Goal: Task Accomplishment & Management: Manage account settings

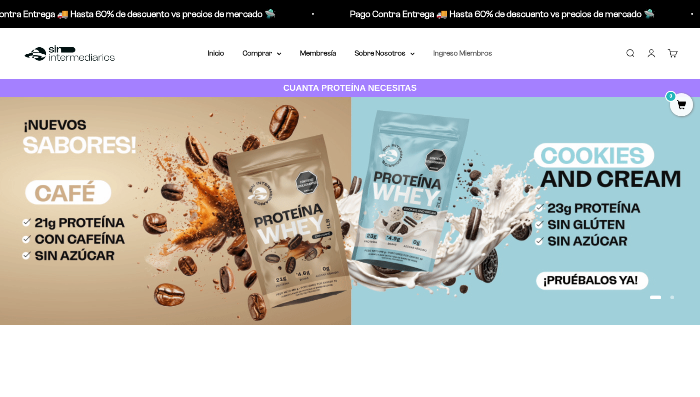
click at [470, 52] on link "Ingreso Miembros" at bounding box center [462, 53] width 59 height 8
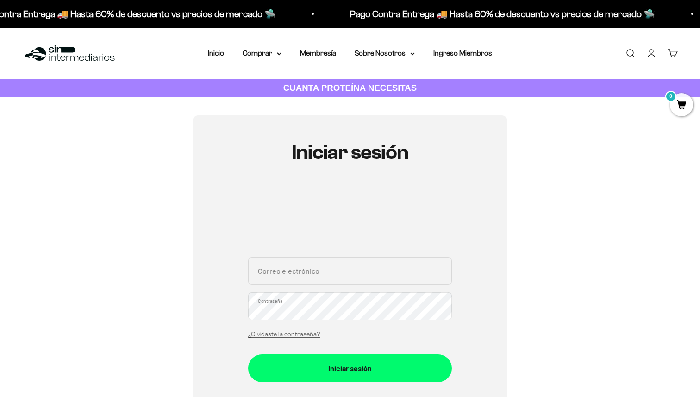
click at [323, 283] on input "Correo electrónico" at bounding box center [350, 271] width 204 height 28
type input "david.rojas.r26@gmail.com"
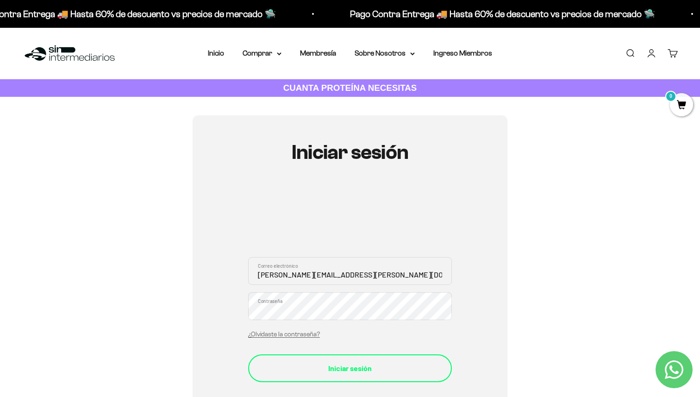
click at [353, 355] on button "Iniciar sesión" at bounding box center [350, 368] width 204 height 28
